Goal: Navigation & Orientation: Find specific page/section

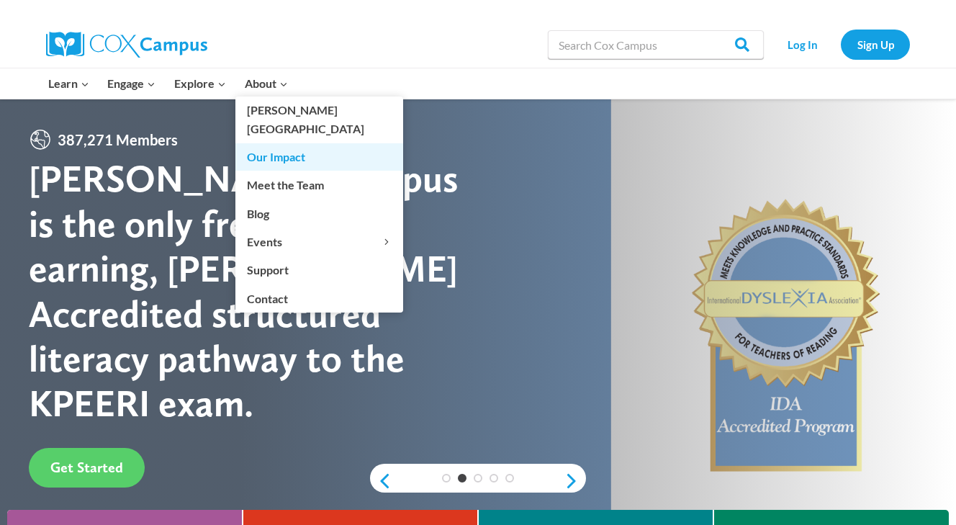
click at [277, 143] on link "Our Impact" at bounding box center [319, 156] width 168 height 27
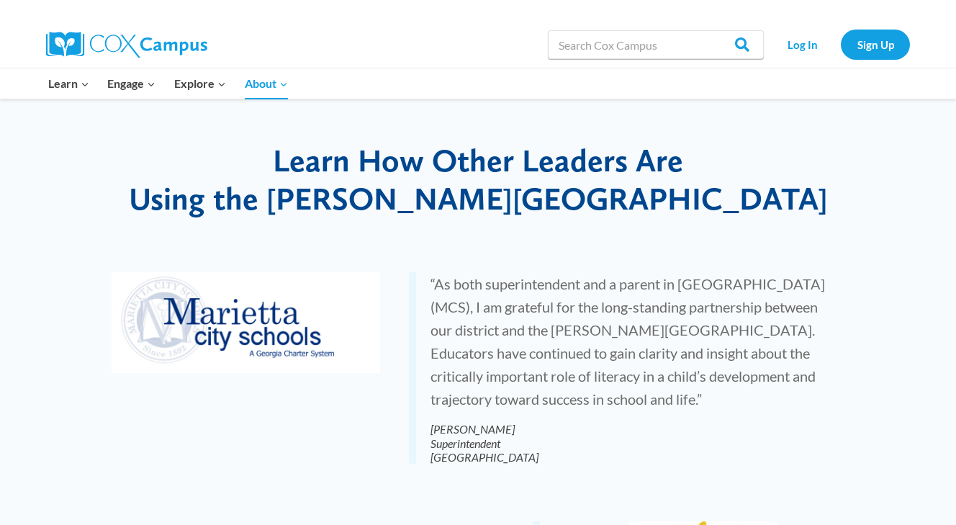
scroll to position [2448, 0]
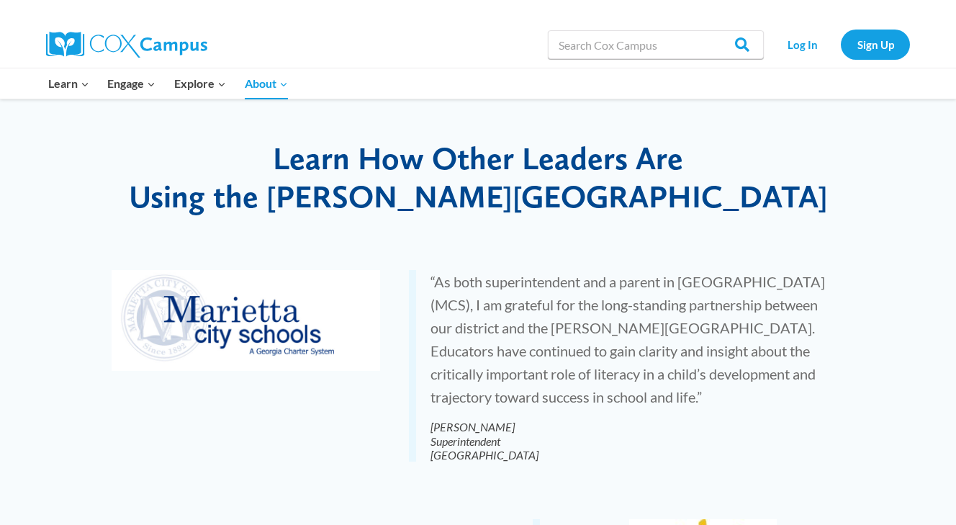
click at [491, 21] on div at bounding box center [694, 11] width 432 height 22
